Goal: Task Accomplishment & Management: Complete application form

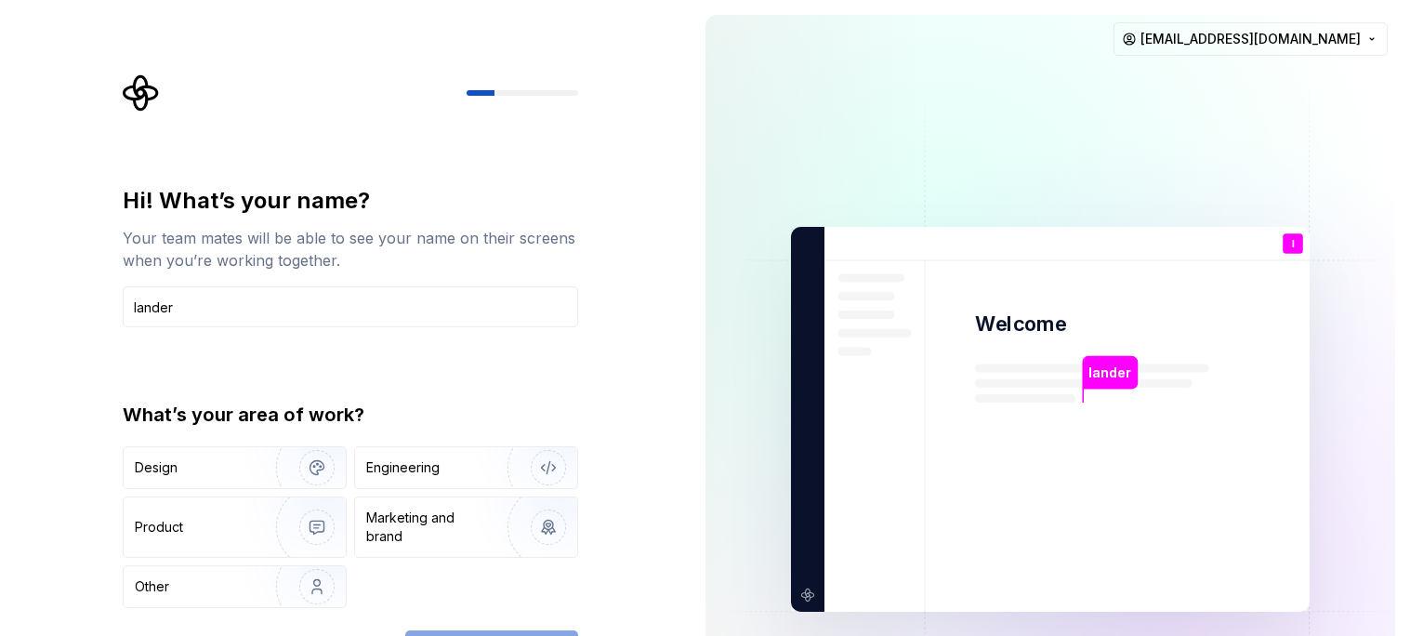
type input "lander"
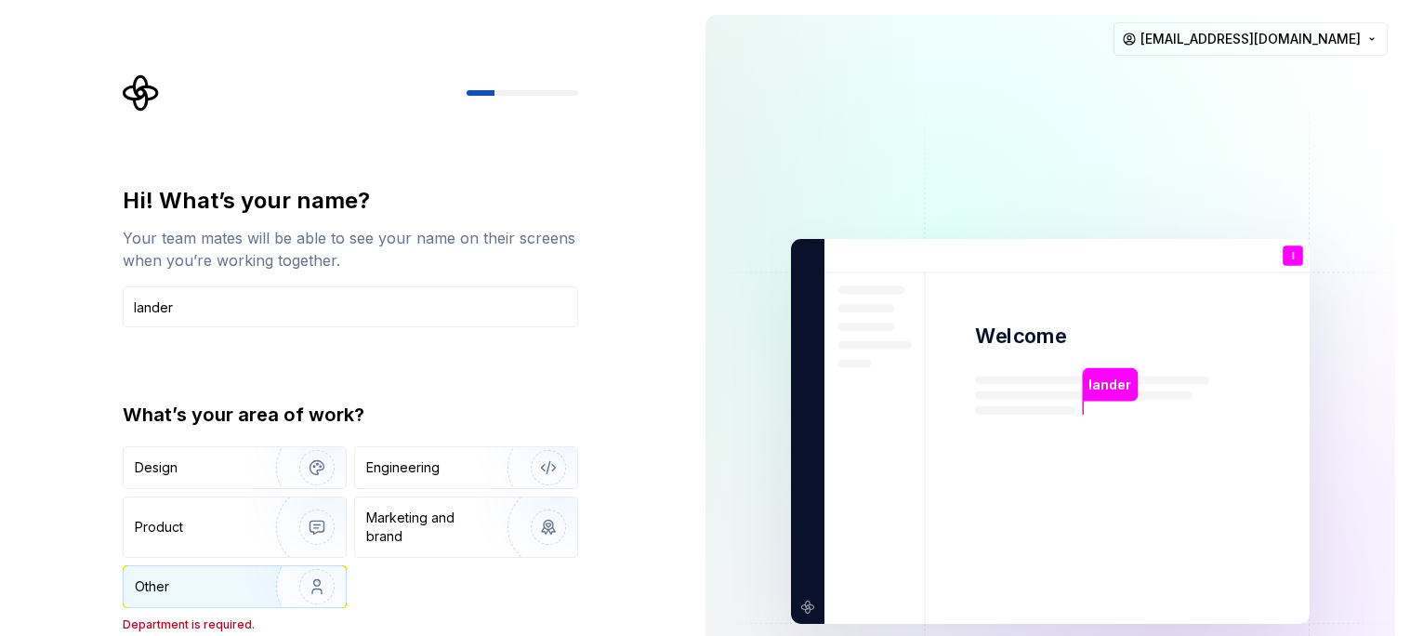
click at [297, 584] on img "button" at bounding box center [304, 586] width 119 height 125
